Goal: Navigation & Orientation: Go to known website

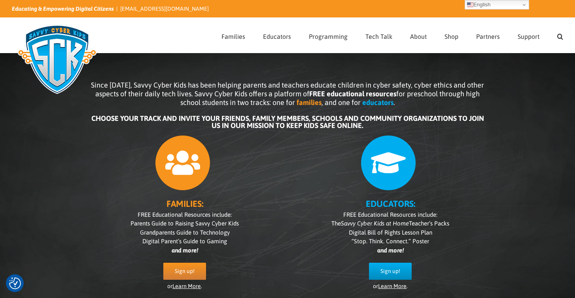
click at [63, 53] on img at bounding box center [57, 59] width 91 height 79
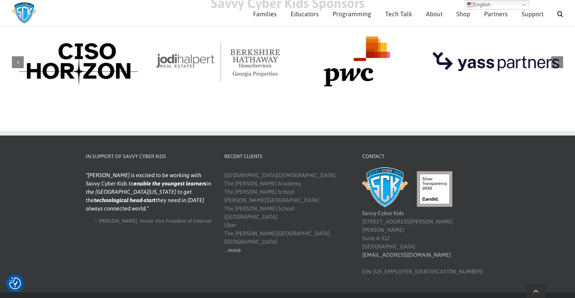
scroll to position [943, 0]
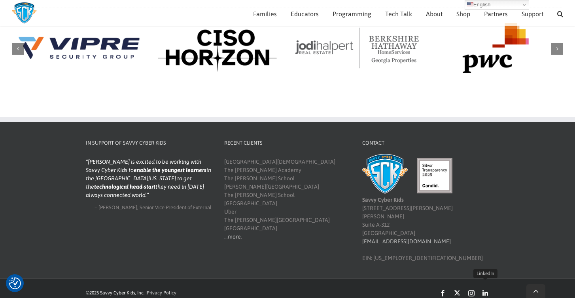
click at [485, 290] on link "LinkedIn" at bounding box center [486, 293] width 6 height 6
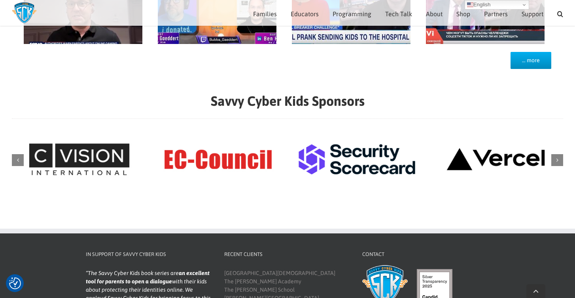
scroll to position [933, 0]
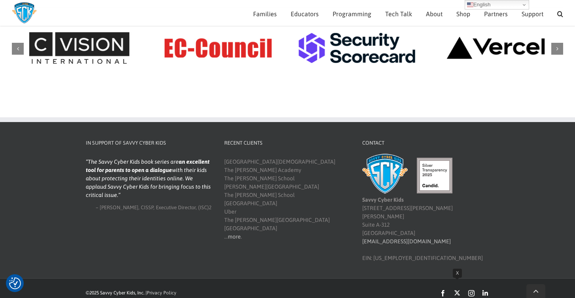
click at [457, 289] on link "X" at bounding box center [457, 292] width 6 height 6
